Goal: Information Seeking & Learning: Find specific fact

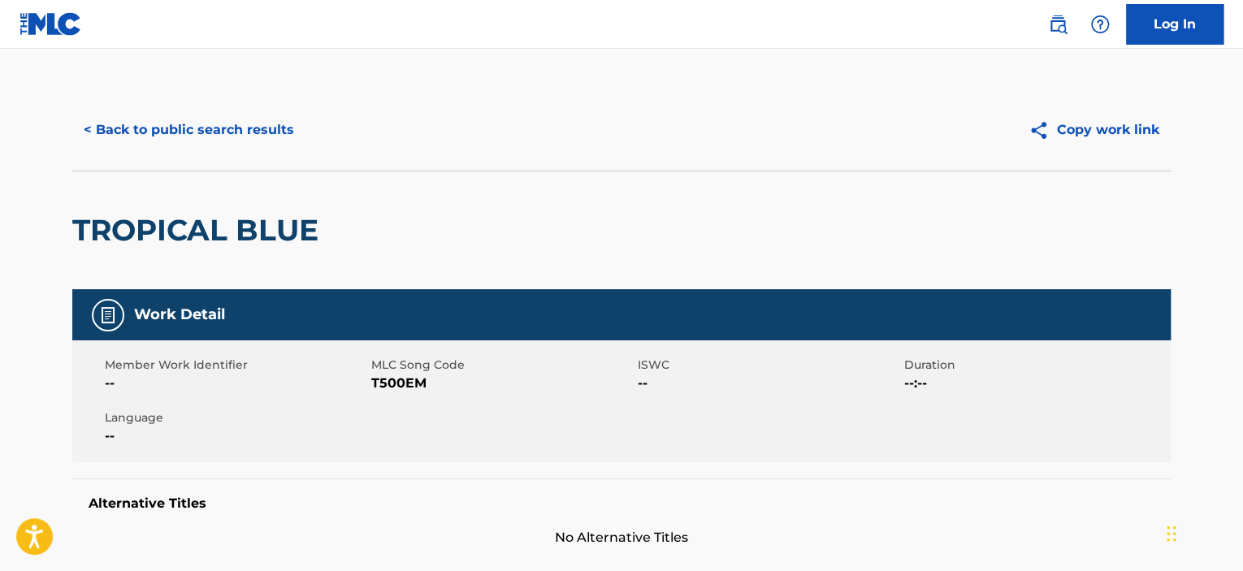
click at [250, 125] on button "< Back to public search results" at bounding box center [188, 130] width 233 height 41
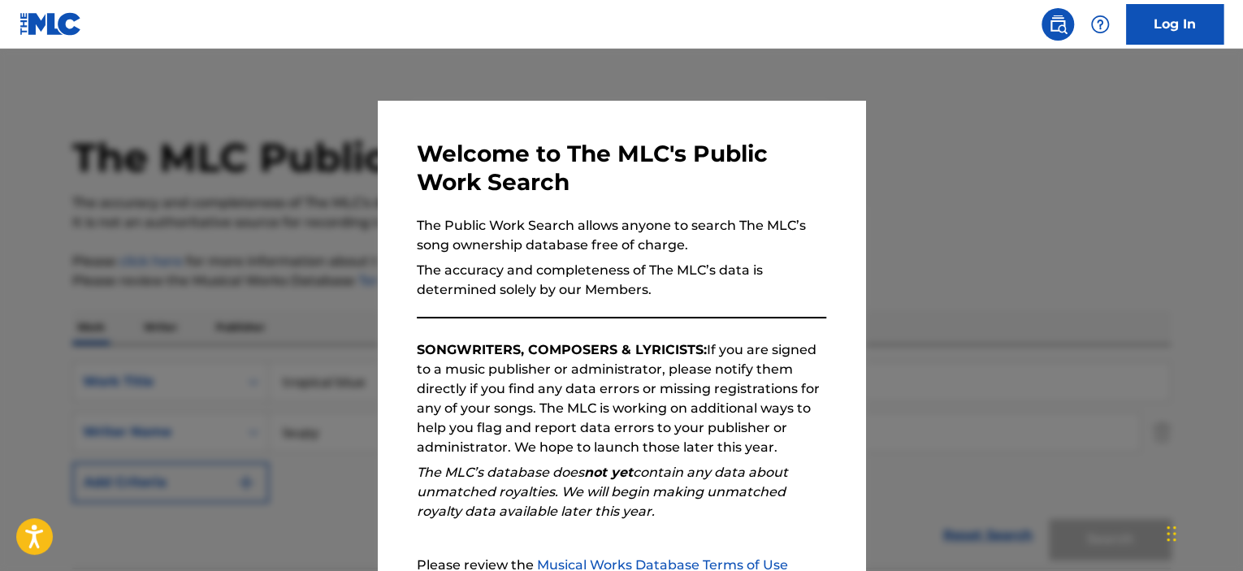
scroll to position [162, 0]
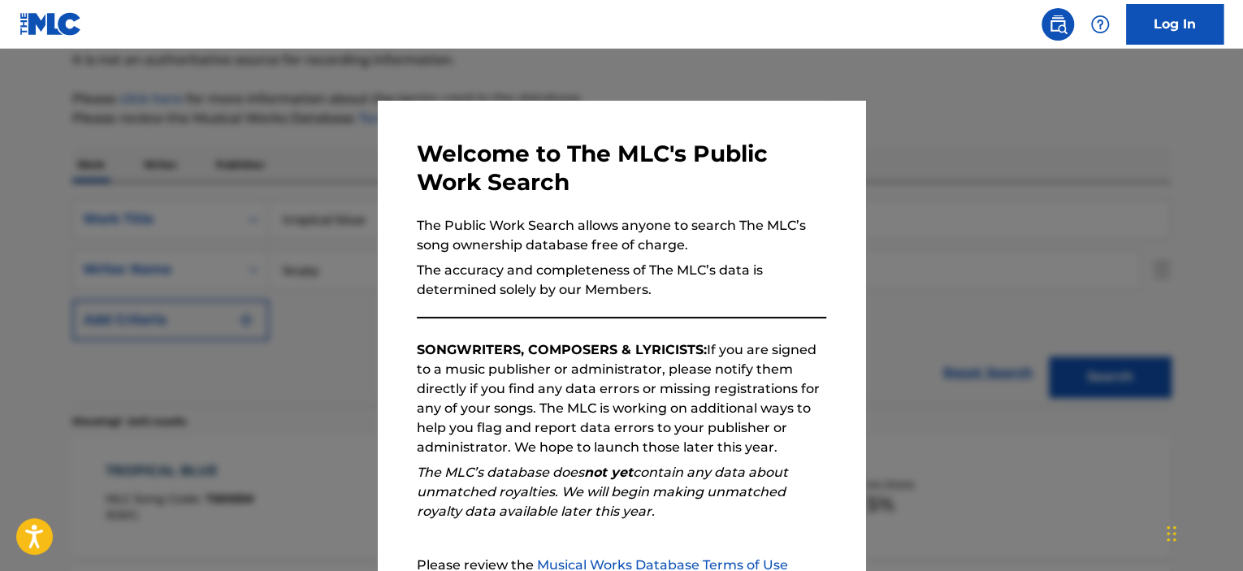
click at [253, 137] on div at bounding box center [621, 334] width 1243 height 571
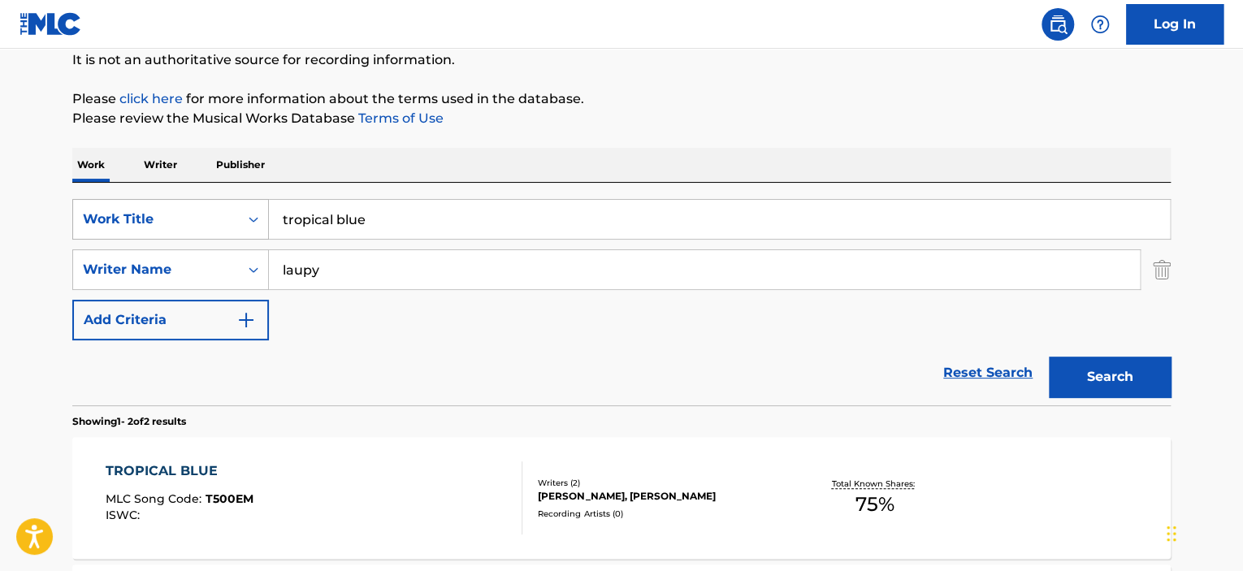
drag, startPoint x: 245, startPoint y: 218, endPoint x: 109, endPoint y: 198, distance: 137.9
click at [123, 202] on div "SearchWithCriteriaff66b2f8-e6a1-4ea9-a928-3eac9dc80f4d Work Title tropical blue" at bounding box center [621, 219] width 1098 height 41
type input "retro mash bash"
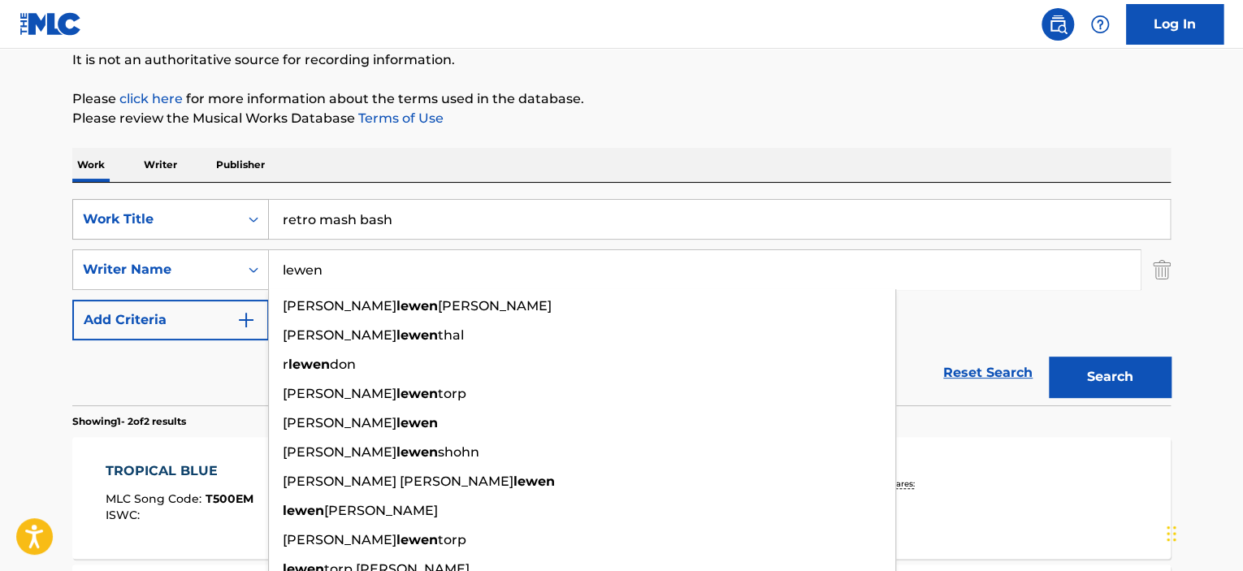
type input "lewen"
click at [1049, 357] on button "Search" at bounding box center [1110, 377] width 122 height 41
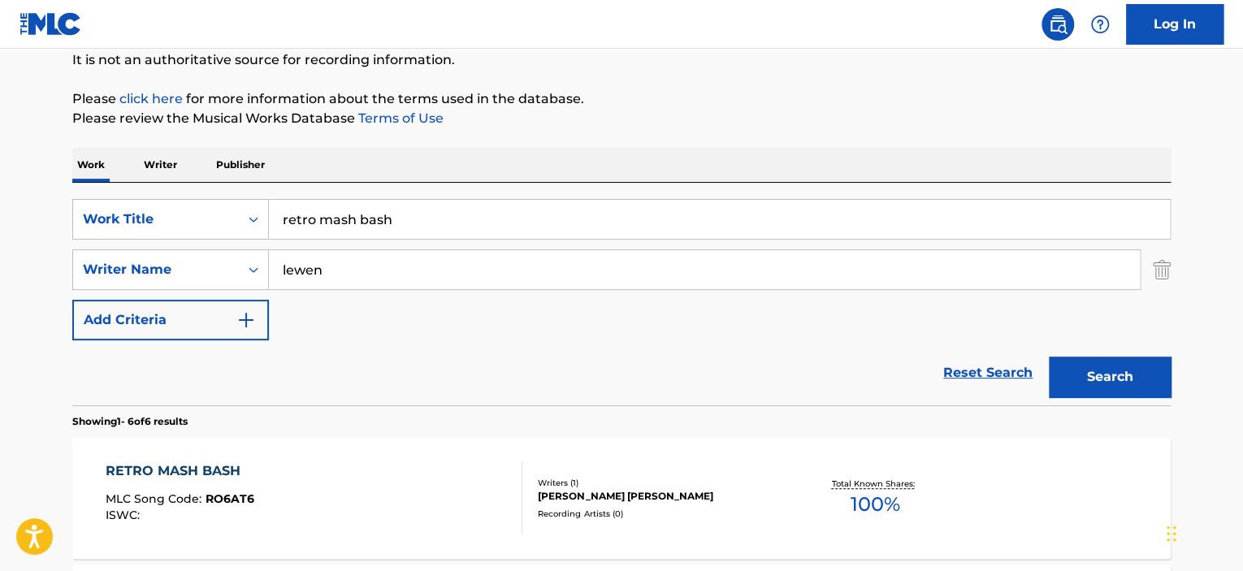
click at [214, 467] on div "RETRO MASH BASH" at bounding box center [180, 470] width 149 height 19
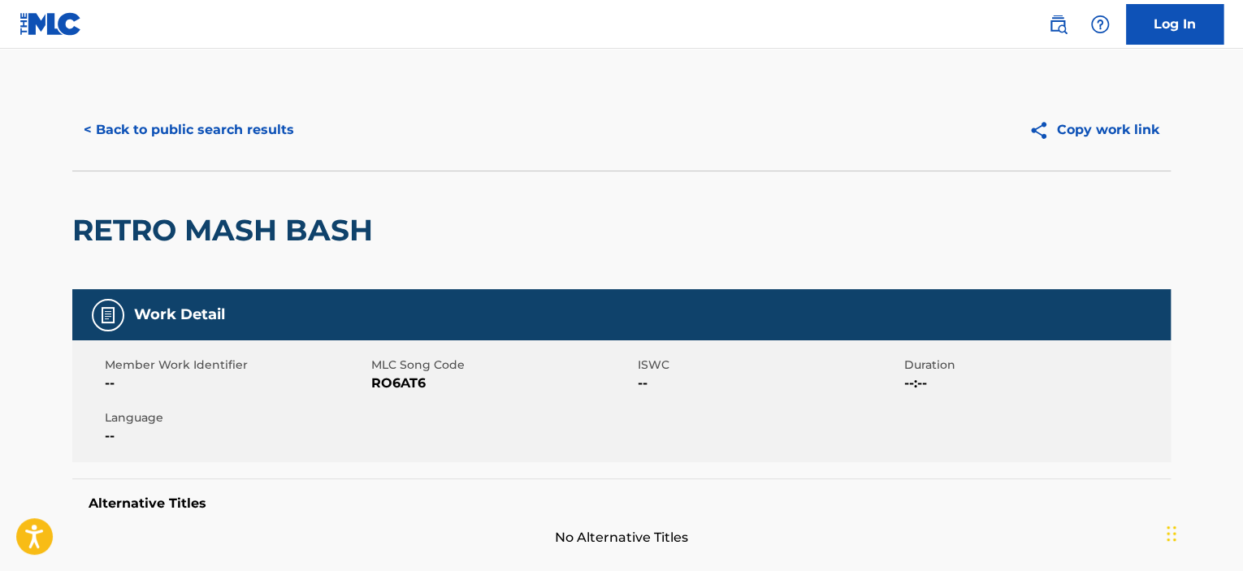
scroll to position [81, 0]
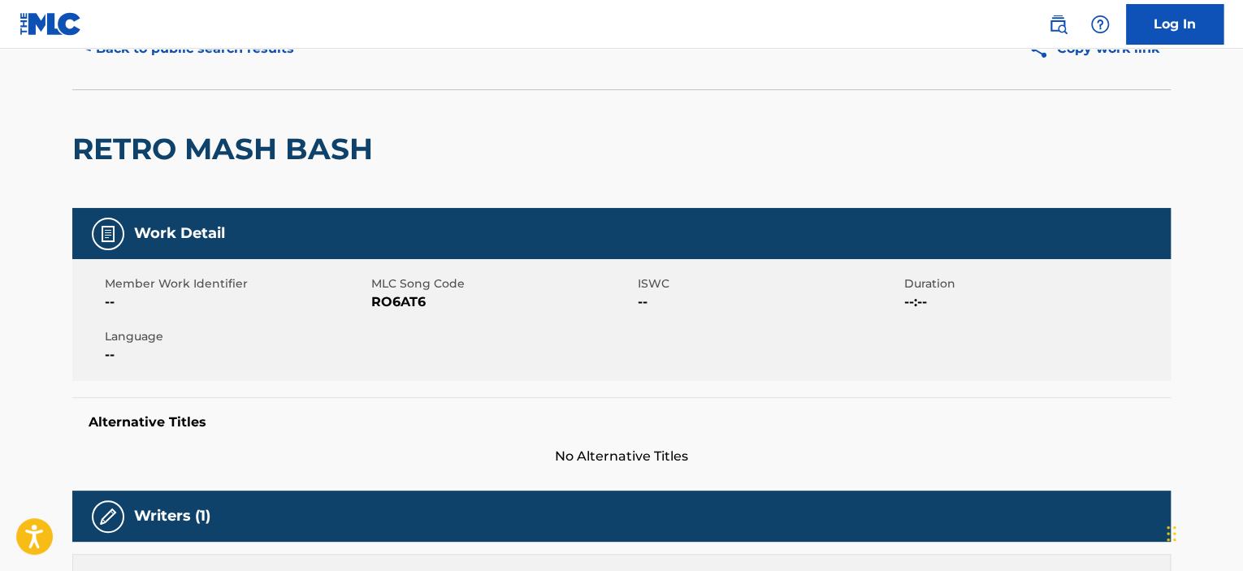
click at [255, 55] on button "< Back to public search results" at bounding box center [188, 48] width 233 height 41
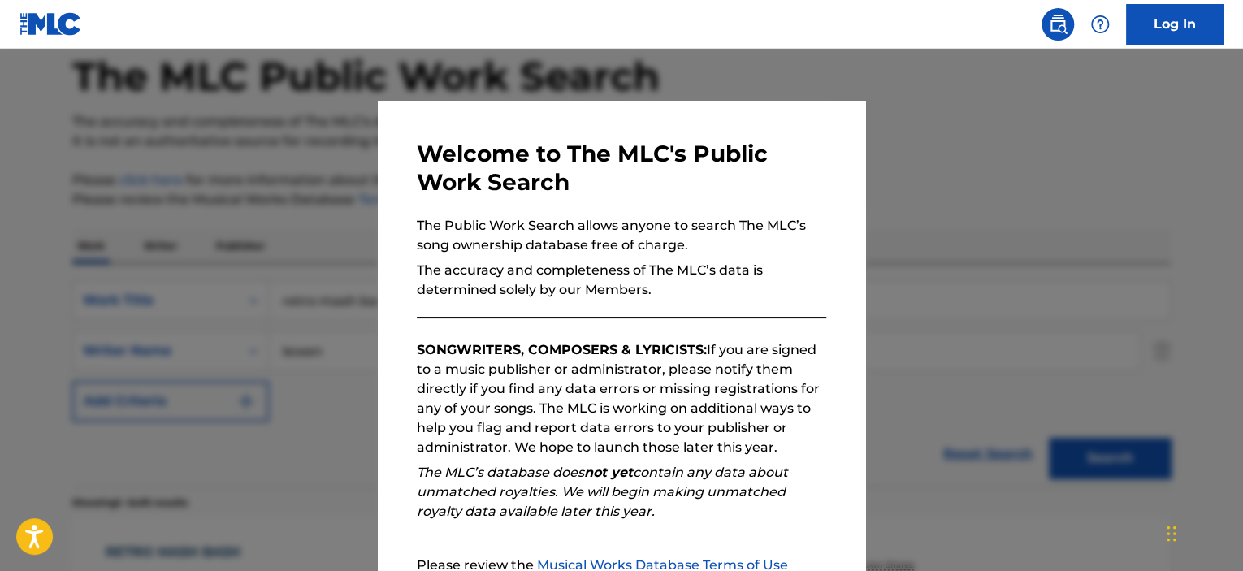
scroll to position [162, 0]
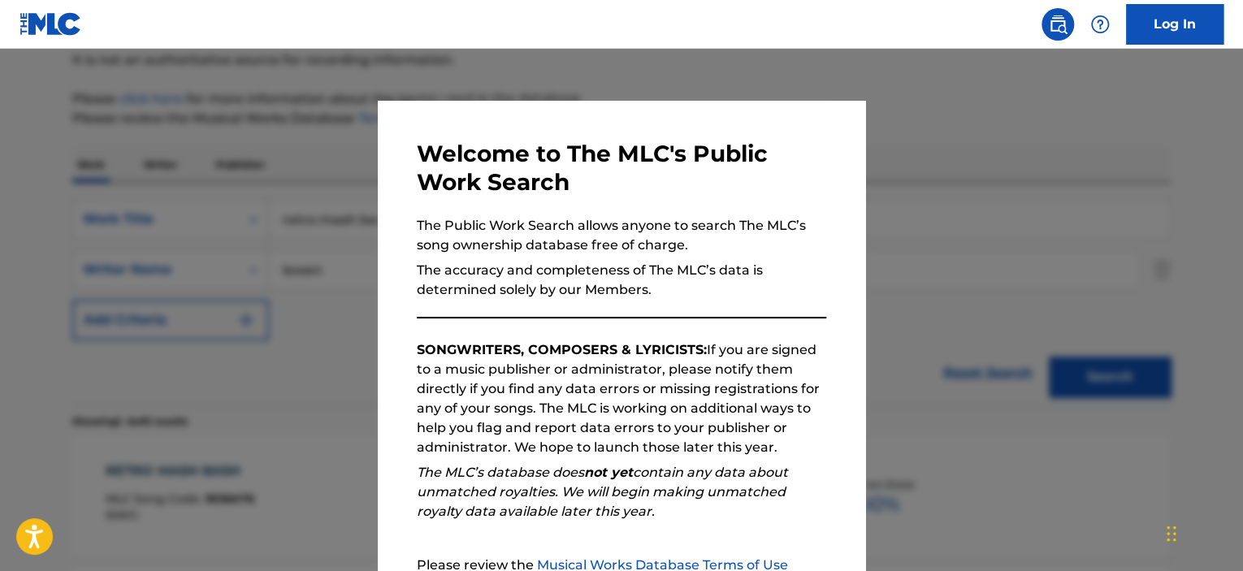
click at [263, 129] on div at bounding box center [621, 334] width 1243 height 571
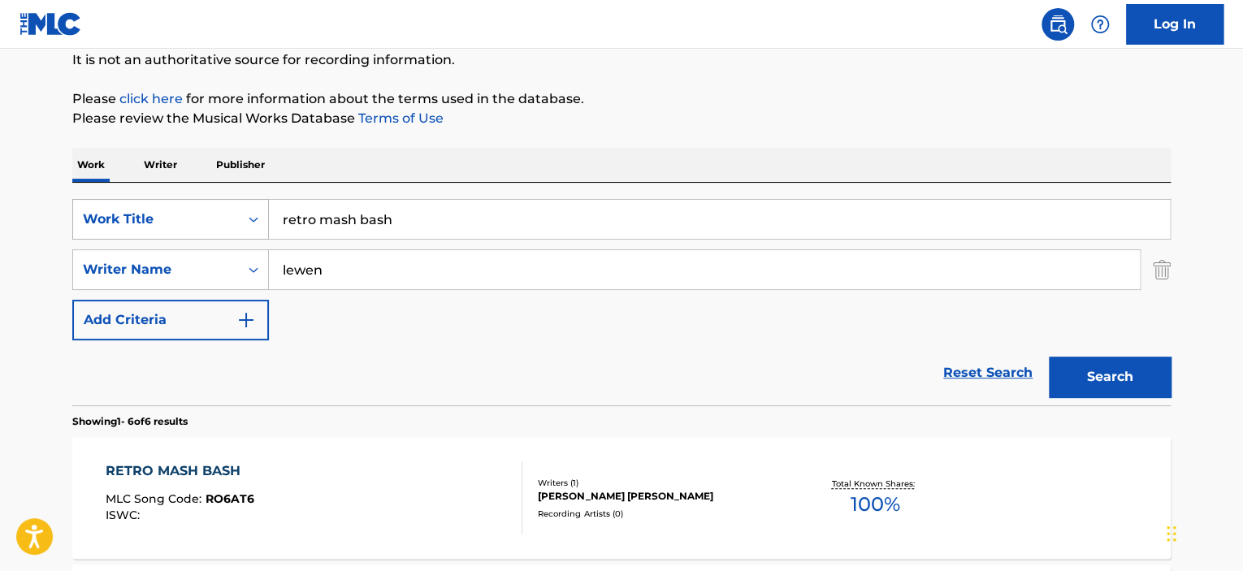
drag, startPoint x: 400, startPoint y: 214, endPoint x: 162, endPoint y: 216, distance: 238.8
click at [231, 217] on div "SearchWithCriteriaff66b2f8-e6a1-4ea9-a928-3eac9dc80f4d Work Title retro mash ba…" at bounding box center [621, 219] width 1098 height 41
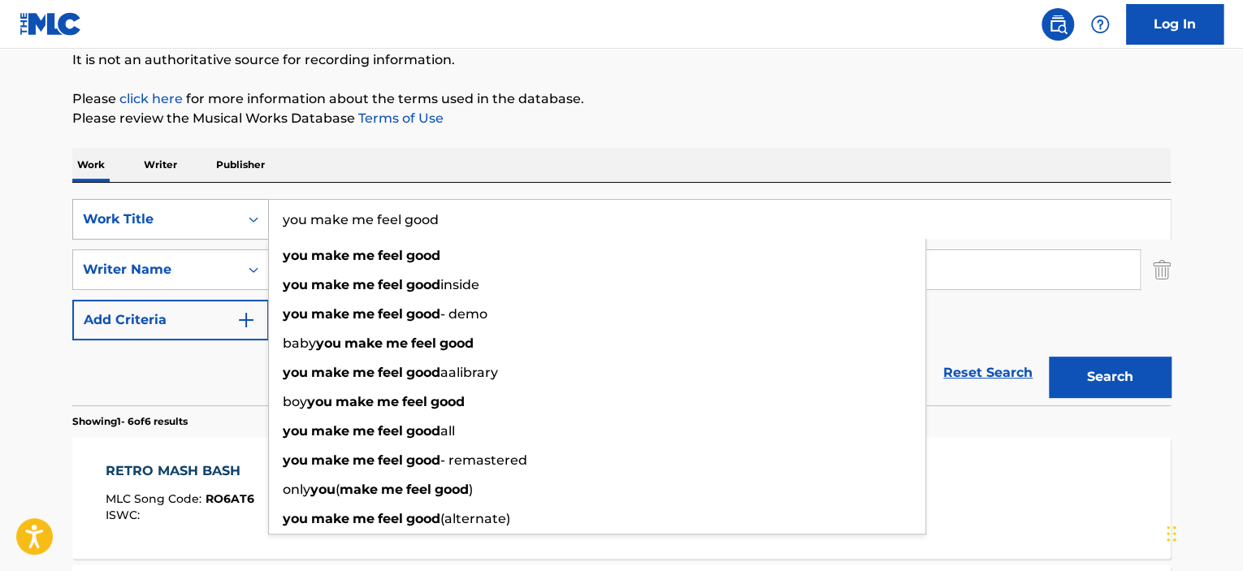
type input "you make me feel good"
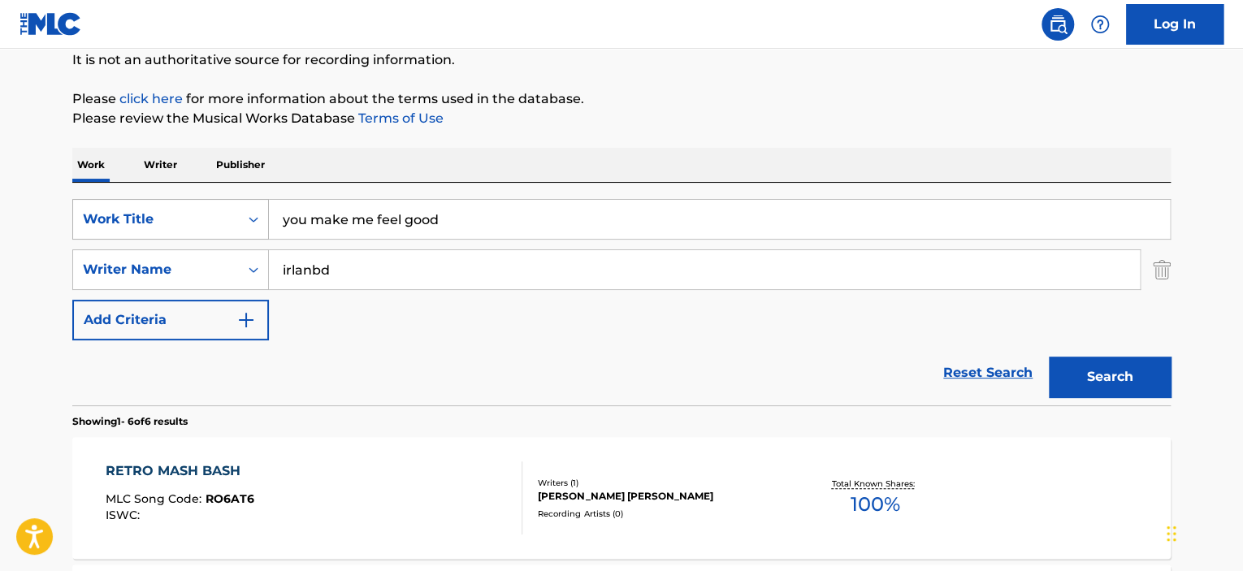
click at [1049, 357] on button "Search" at bounding box center [1110, 377] width 122 height 41
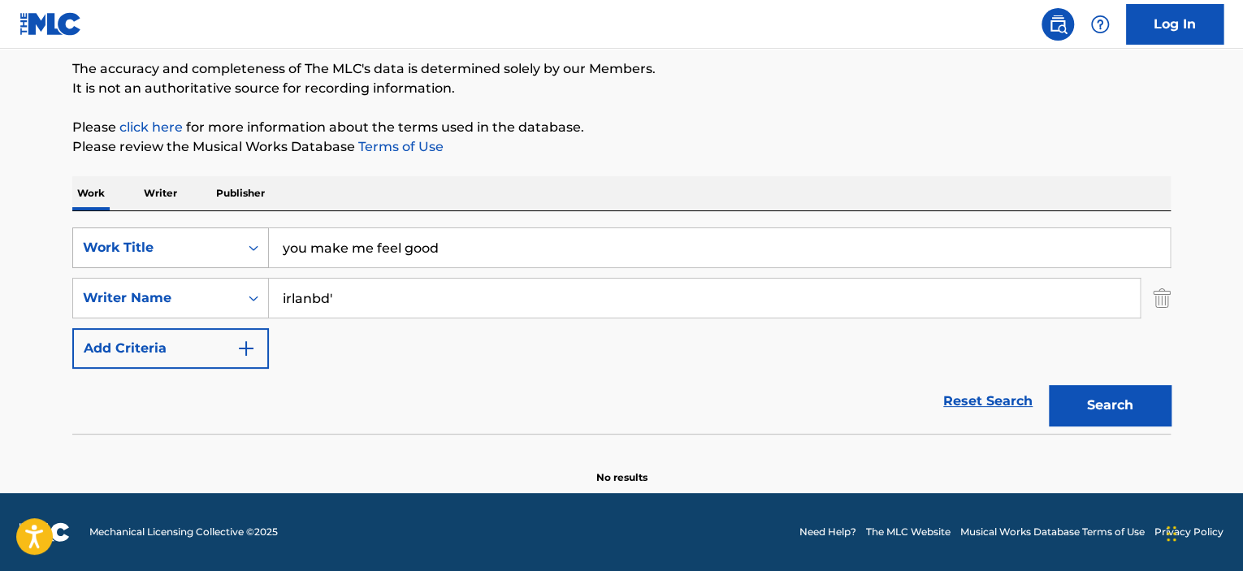
scroll to position [133, 0]
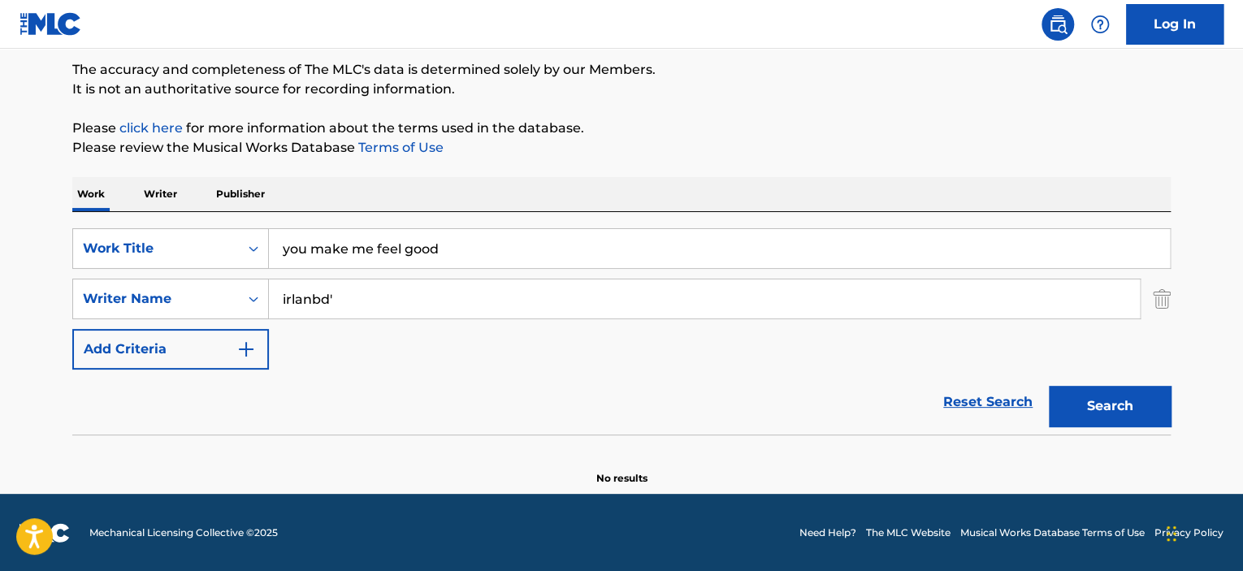
drag, startPoint x: 360, startPoint y: 301, endPoint x: 0, endPoint y: 207, distance: 372.0
click at [0, 207] on main "The MLC Public Work Search The accuracy and completeness of The MLC's data is d…" at bounding box center [621, 205] width 1243 height 578
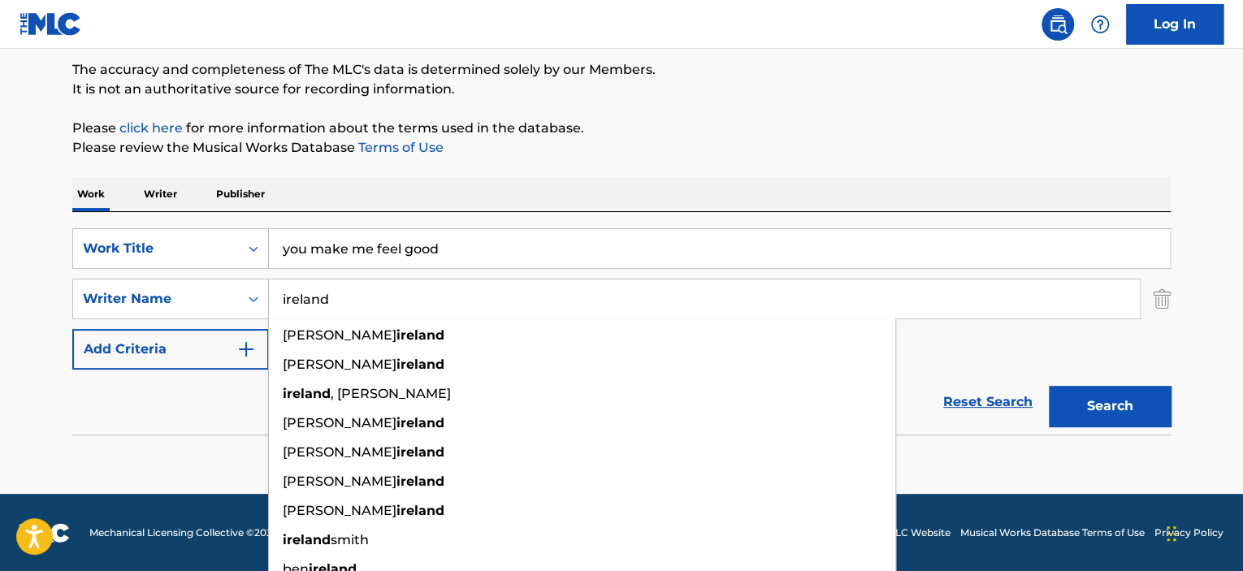
type input "ireland"
click at [1049, 386] on button "Search" at bounding box center [1110, 406] width 122 height 41
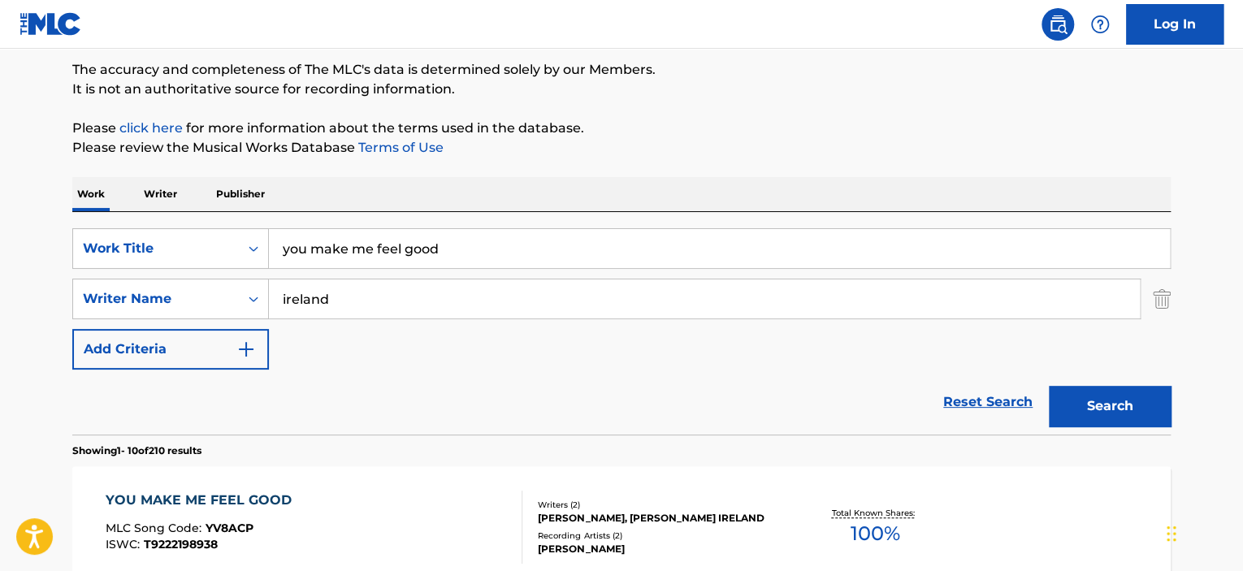
click at [234, 493] on div "YOU MAKE ME FEEL GOOD" at bounding box center [203, 500] width 194 height 19
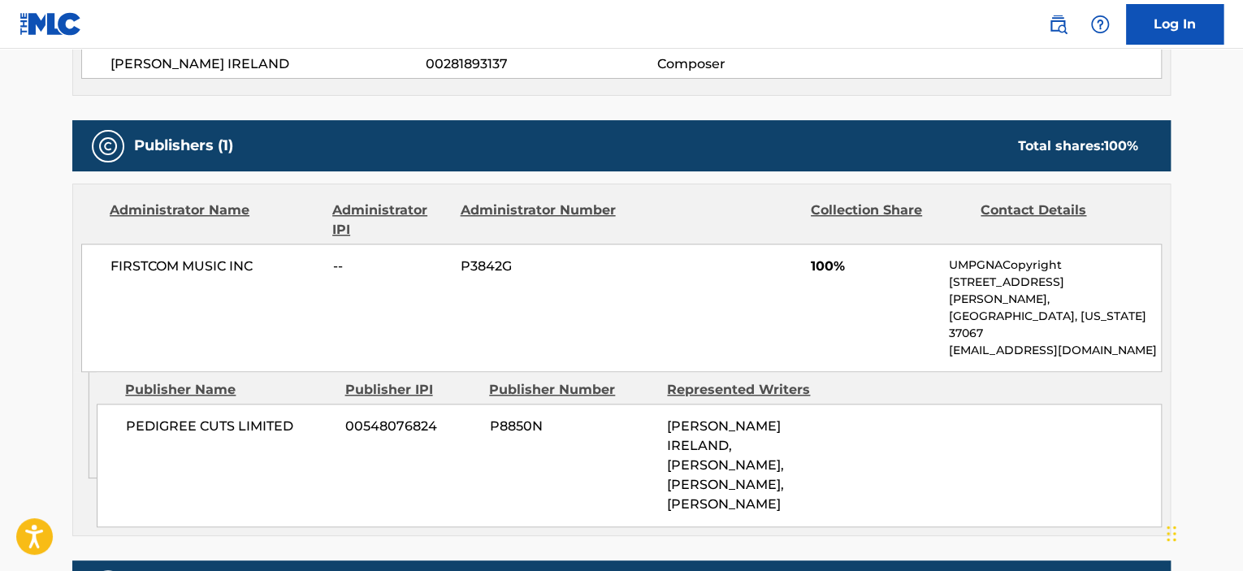
scroll to position [731, 0]
